Goal: Navigation & Orientation: Understand site structure

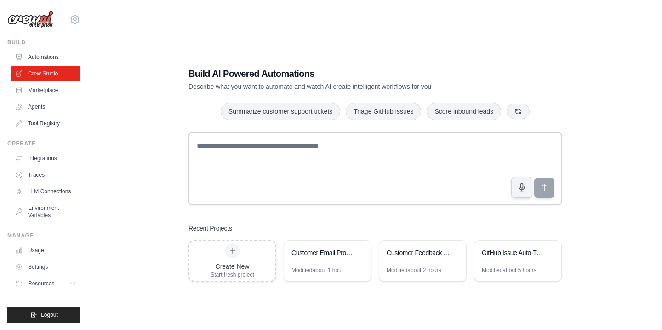
click at [41, 21] on img at bounding box center [30, 19] width 46 height 17
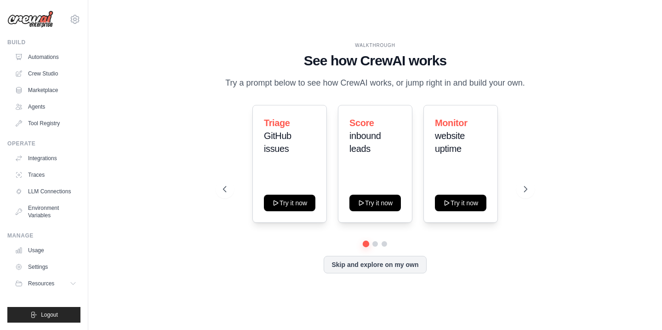
click at [46, 19] on img at bounding box center [30, 19] width 46 height 17
click at [49, 75] on link "Crew Studio" at bounding box center [46, 73] width 69 height 15
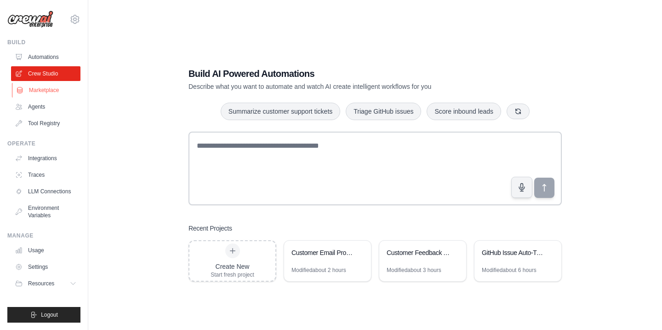
click at [53, 89] on link "Marketplace" at bounding box center [46, 90] width 69 height 15
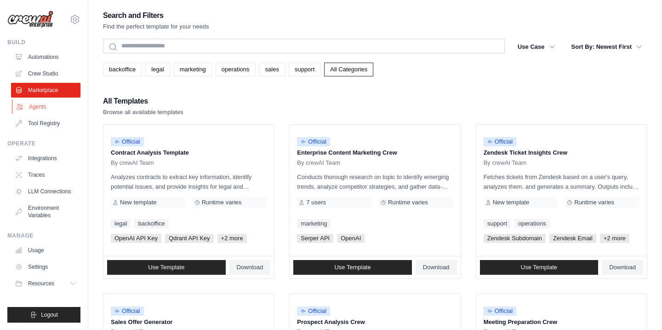
click at [40, 109] on link "Agents" at bounding box center [46, 106] width 69 height 15
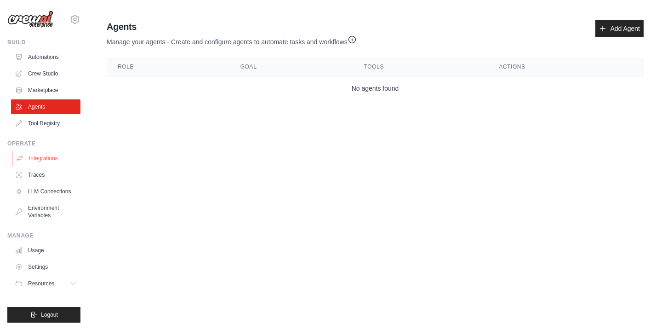
click at [49, 159] on link "Integrations" at bounding box center [46, 158] width 69 height 15
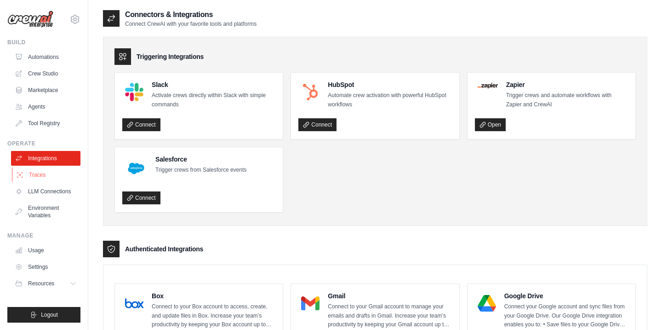
click at [40, 174] on link "Traces" at bounding box center [46, 174] width 69 height 15
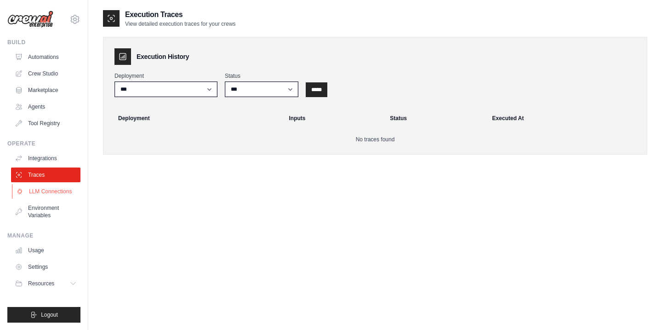
click at [46, 194] on link "LLM Connections" at bounding box center [46, 191] width 69 height 15
